Goal: Find specific page/section: Find specific page/section

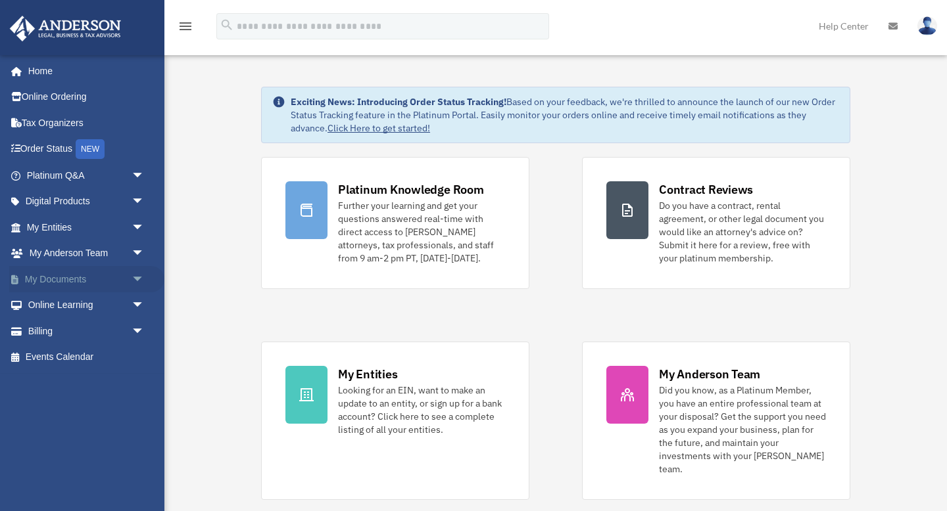
click at [137, 284] on span "arrow_drop_down" at bounding box center [144, 279] width 26 height 27
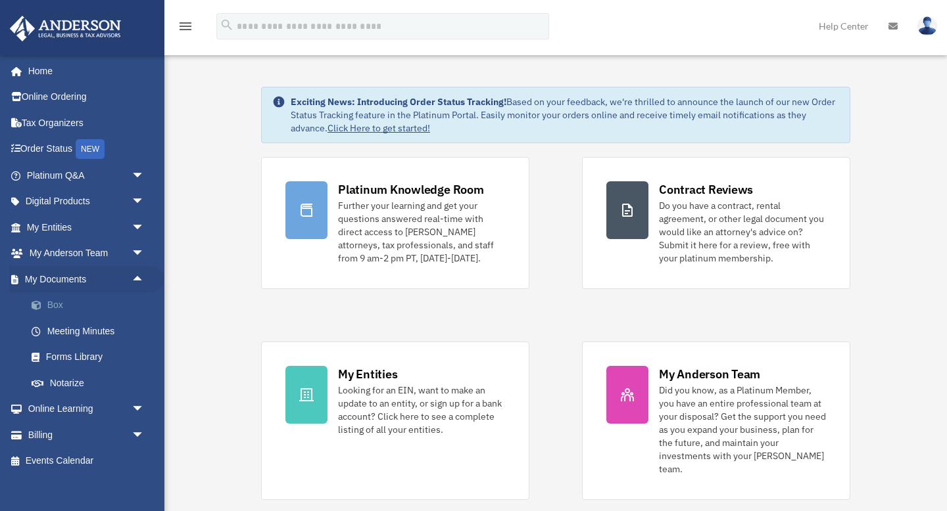
click at [47, 306] on link "Box" at bounding box center [91, 306] width 146 height 26
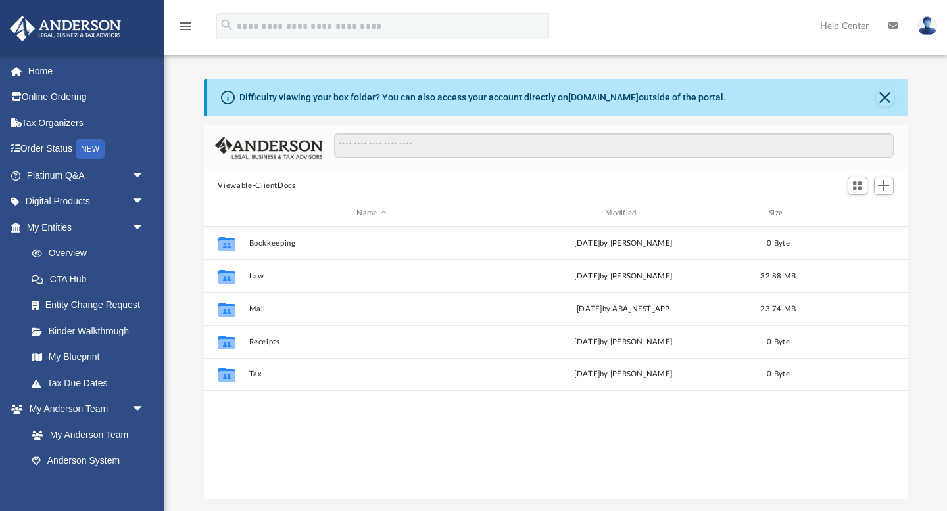
scroll to position [298, 704]
click at [887, 100] on button "Close" at bounding box center [885, 98] width 18 height 18
